Goal: Download file/media

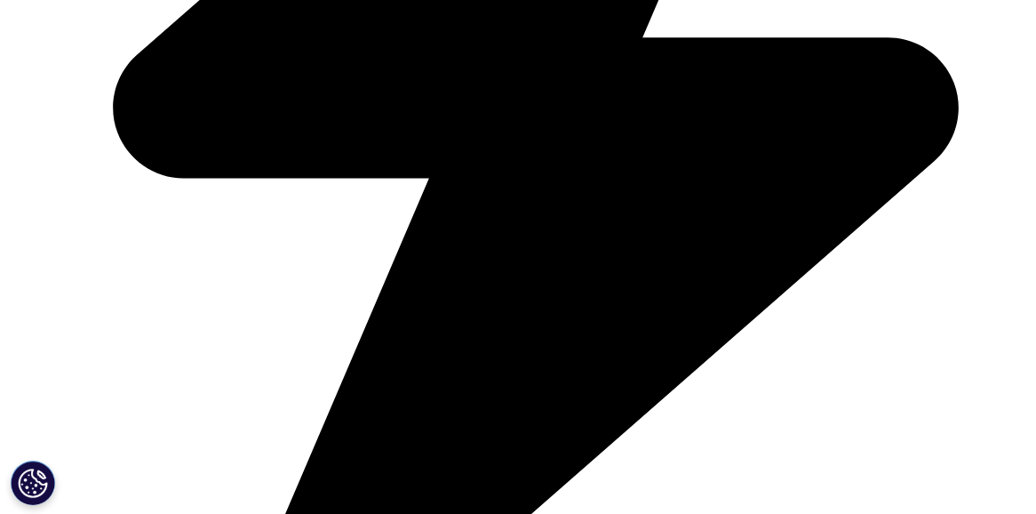
scroll to position [936, 982]
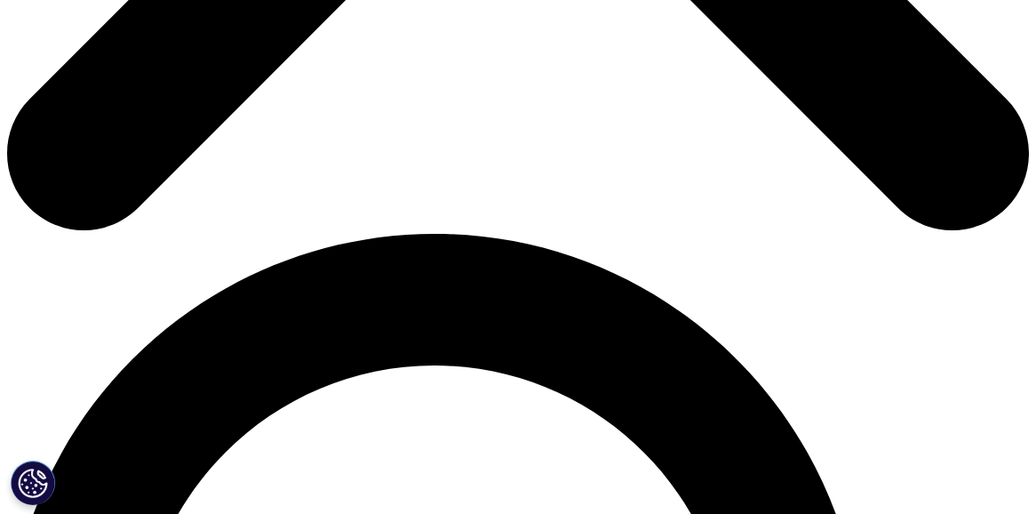
scroll to position [8, 8]
type input "[PERSON_NAME]"
type input "ojeil"
type input "[PERSON_NAME][EMAIL_ADDRESS][DOMAIN_NAME]"
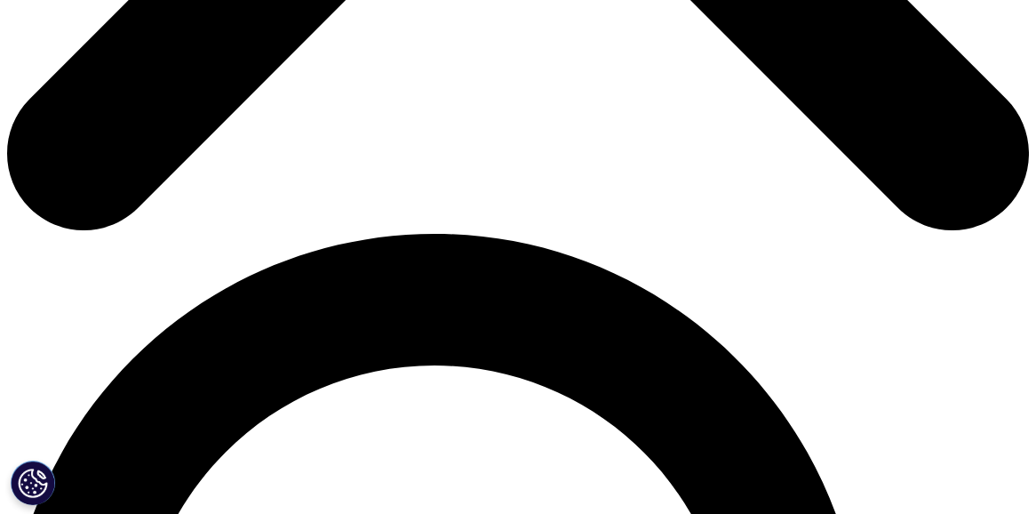
type input "carexso FZ LLC"
select select "[GEOGRAPHIC_DATA]"
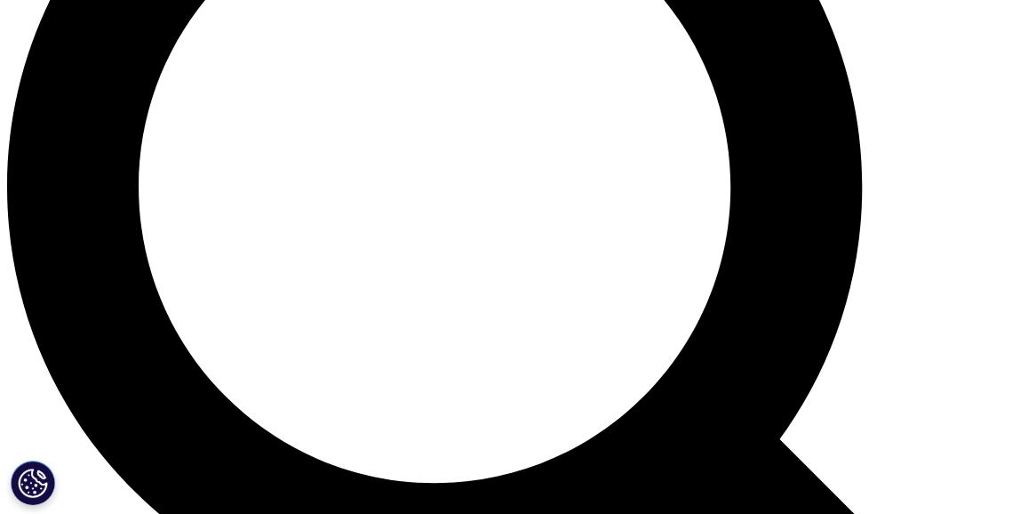
scroll to position [1325, 0]
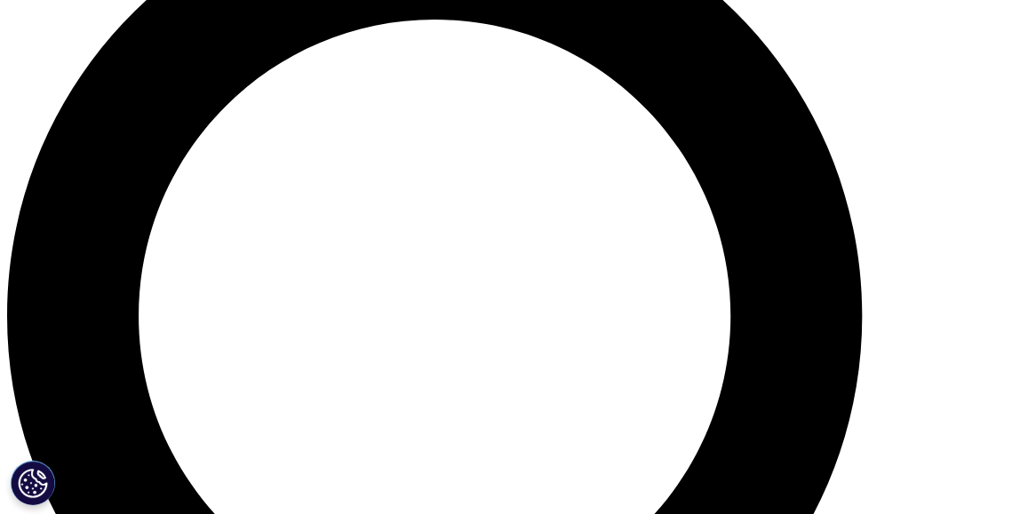
scroll to position [1155, 0]
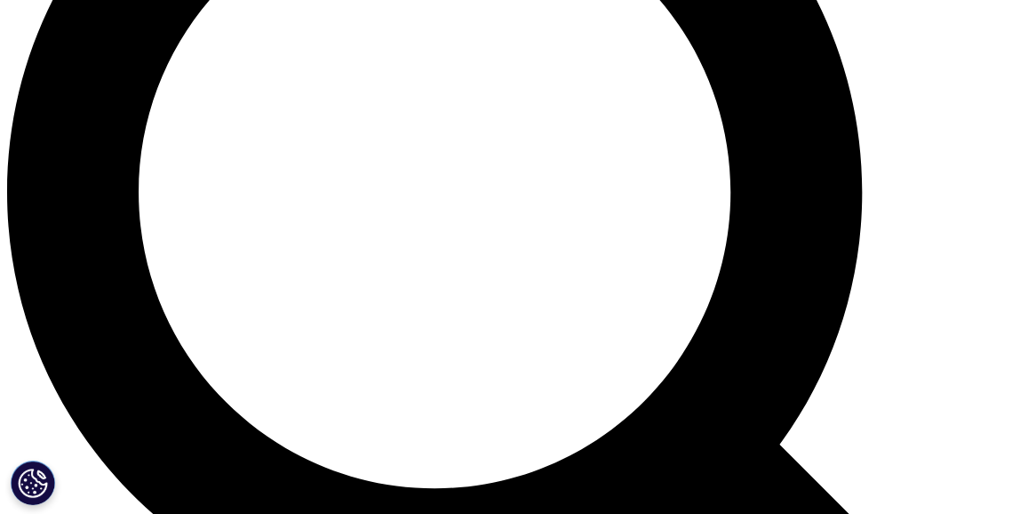
scroll to position [1297, 0]
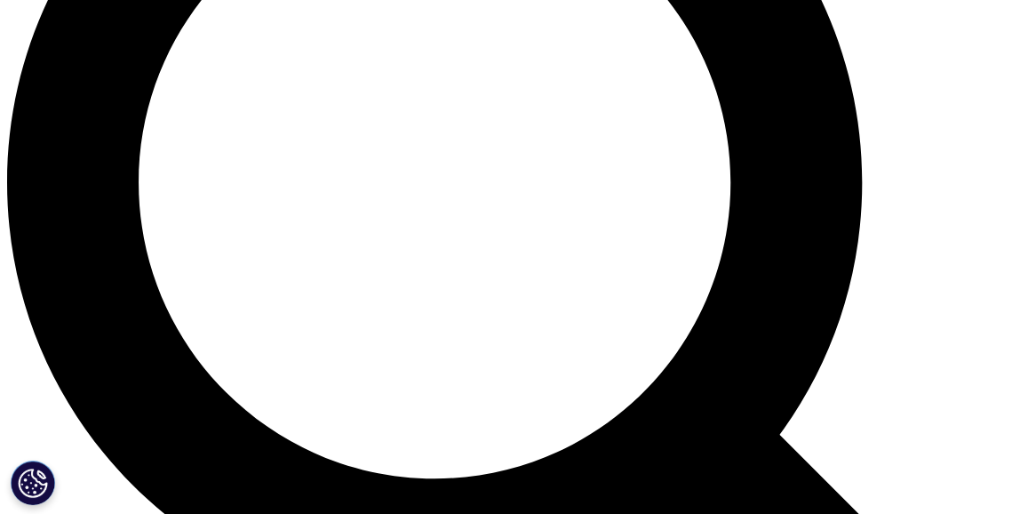
type input "COO"
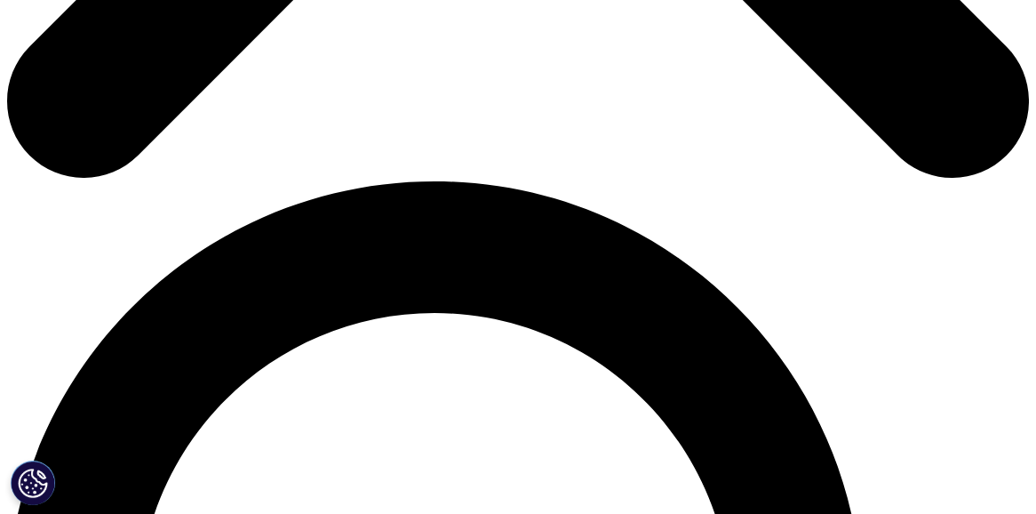
scroll to position [9, 8]
